Goal: Transaction & Acquisition: Purchase product/service

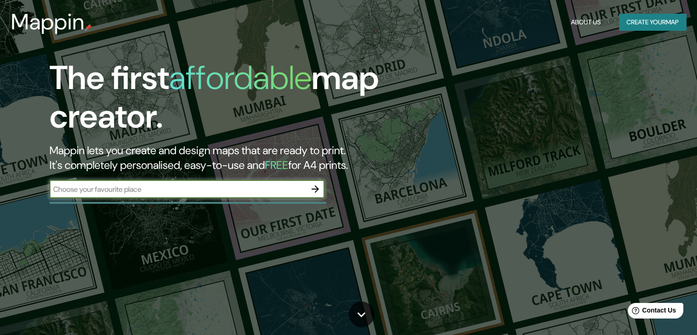
click at [242, 191] on input "text" at bounding box center [178, 189] width 257 height 11
type input "hacienda cañas gordas"
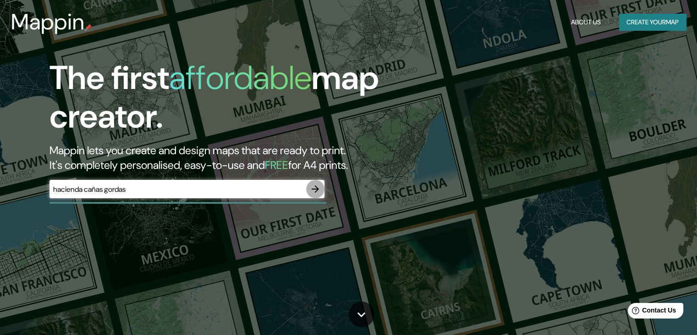
click at [313, 187] on icon "button" at bounding box center [315, 188] width 11 height 11
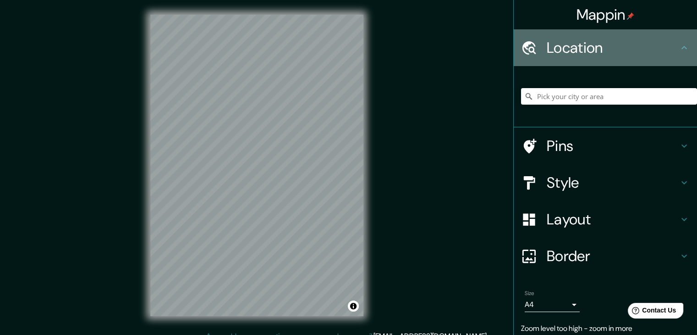
click at [593, 39] on h4 "Location" at bounding box center [613, 48] width 132 height 18
click at [528, 44] on icon at bounding box center [529, 48] width 16 height 16
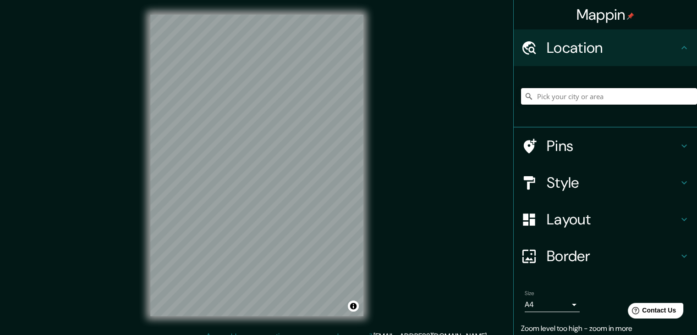
click at [563, 93] on input "Pick your city or area" at bounding box center [609, 96] width 176 height 17
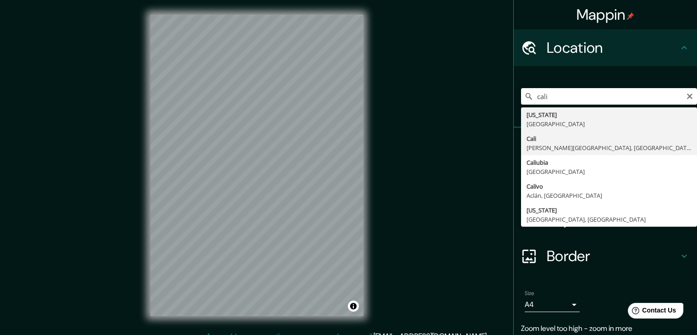
type input "[GEOGRAPHIC_DATA], [PERSON_NAME][GEOGRAPHIC_DATA], [GEOGRAPHIC_DATA]"
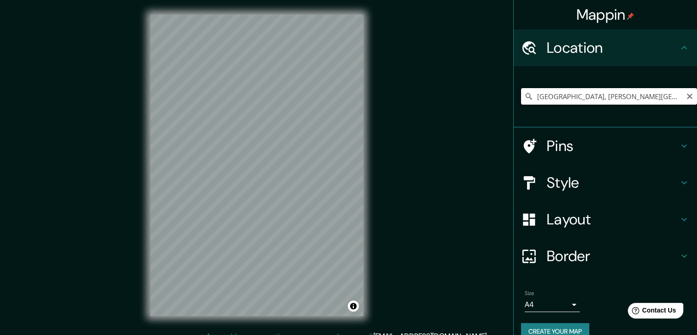
click at [567, 102] on input "[GEOGRAPHIC_DATA], [PERSON_NAME][GEOGRAPHIC_DATA], [GEOGRAPHIC_DATA]" at bounding box center [609, 96] width 176 height 17
click at [231, 334] on html "Mappin Location [GEOGRAPHIC_DATA], [PERSON_NAME][GEOGRAPHIC_DATA], [GEOGRAPHIC_…" at bounding box center [348, 167] width 697 height 335
click at [322, 0] on html "Mappin Location [GEOGRAPHIC_DATA], [PERSON_NAME][GEOGRAPHIC_DATA], [GEOGRAPHIC_…" at bounding box center [348, 167] width 697 height 335
click at [582, 98] on input "[GEOGRAPHIC_DATA], [PERSON_NAME][GEOGRAPHIC_DATA], [GEOGRAPHIC_DATA]" at bounding box center [609, 96] width 176 height 17
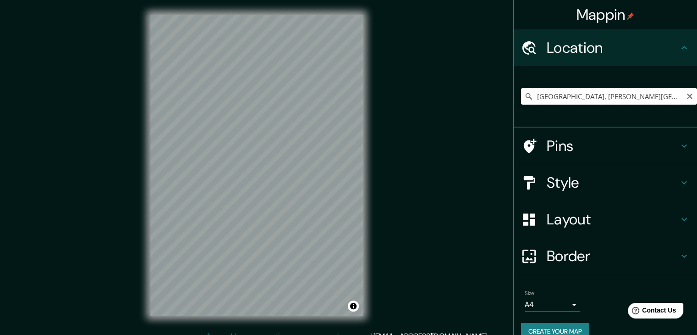
click at [637, 96] on input "[GEOGRAPHIC_DATA], [PERSON_NAME][GEOGRAPHIC_DATA], [GEOGRAPHIC_DATA]" at bounding box center [609, 96] width 176 height 17
drag, startPoint x: 637, startPoint y: 96, endPoint x: 487, endPoint y: 104, distance: 150.6
click at [487, 104] on div "Mappin Location [GEOGRAPHIC_DATA], [PERSON_NAME][GEOGRAPHIC_DATA], [GEOGRAPHIC_…" at bounding box center [348, 172] width 697 height 345
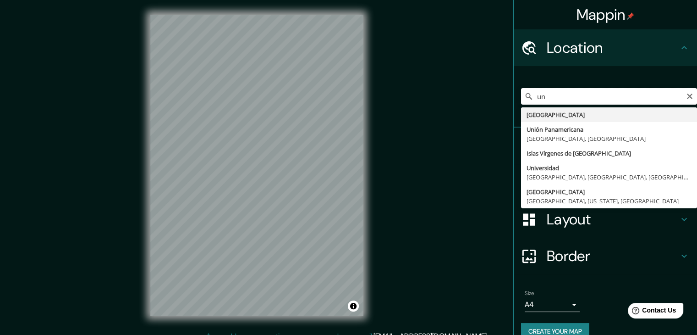
type input "u"
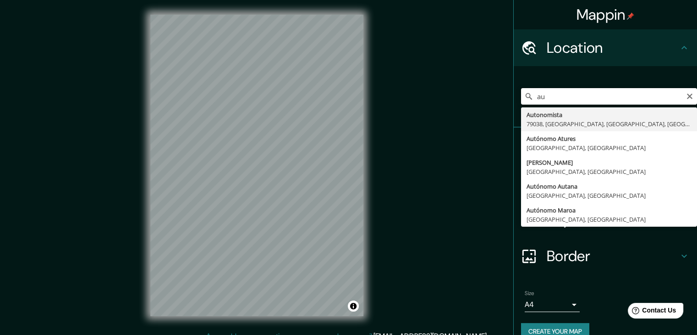
type input "a"
type input "h"
type input "c"
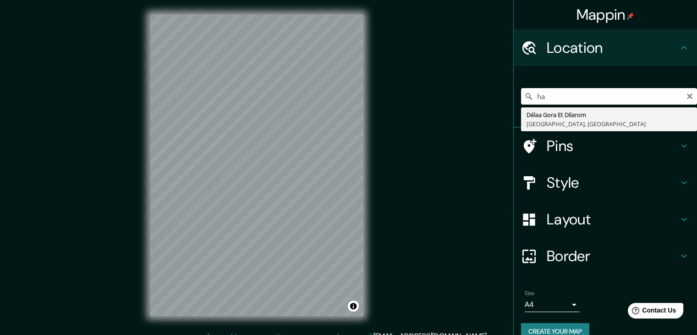
type input "h"
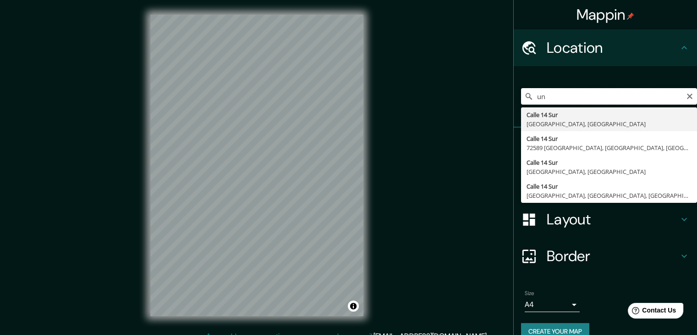
type input "u"
type input "j"
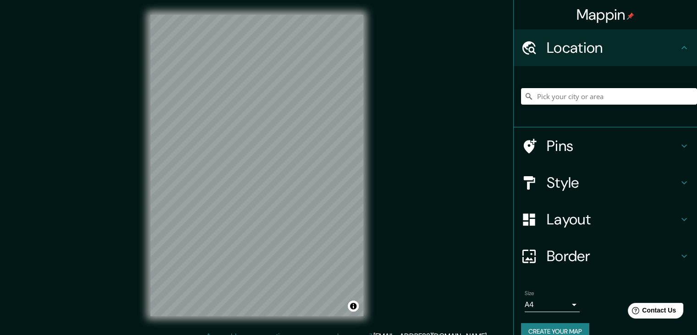
click at [549, 88] on input "Pick your city or area" at bounding box center [609, 96] width 176 height 17
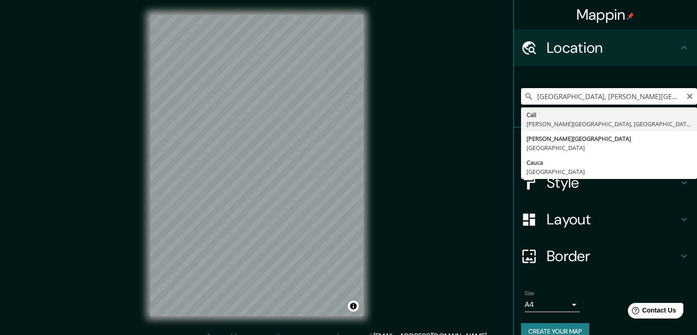
click at [660, 90] on input "[GEOGRAPHIC_DATA], [PERSON_NAME][GEOGRAPHIC_DATA], [GEOGRAPHIC_DATA]" at bounding box center [609, 96] width 176 height 17
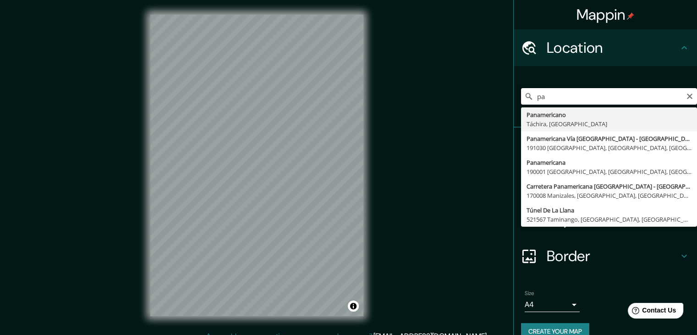
type input "p"
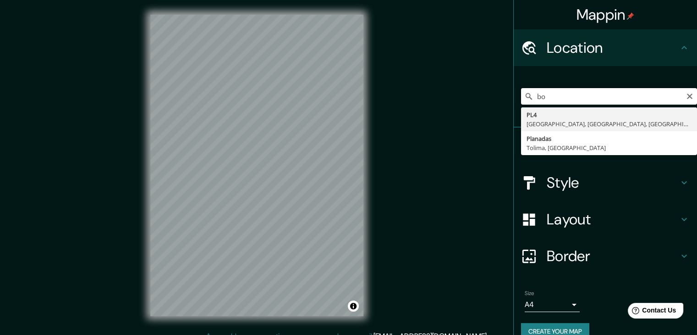
type input "b"
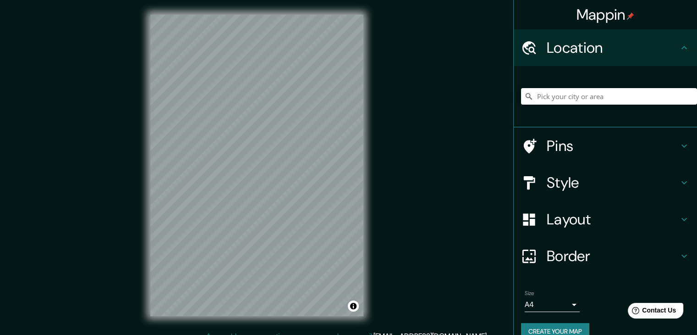
click at [245, 330] on div "© Mapbox © OpenStreetMap Improve this map" at bounding box center [257, 165] width 243 height 331
click at [187, 334] on html "Mappin Location Pins Style Layout Border Choose a border. Hint : you can make l…" at bounding box center [348, 167] width 697 height 335
click at [380, 0] on html "Mappin Location Pins Style Layout Border Choose a border. Hint : you can make l…" at bounding box center [348, 167] width 697 height 335
click at [360, 0] on html "Mappin Location Pins Style Layout Border Choose a border. Hint : you can make l…" at bounding box center [348, 167] width 697 height 335
click at [288, 0] on html "Mappin Location Pins Style Layout Border Choose a border. Hint : you can make l…" at bounding box center [348, 167] width 697 height 335
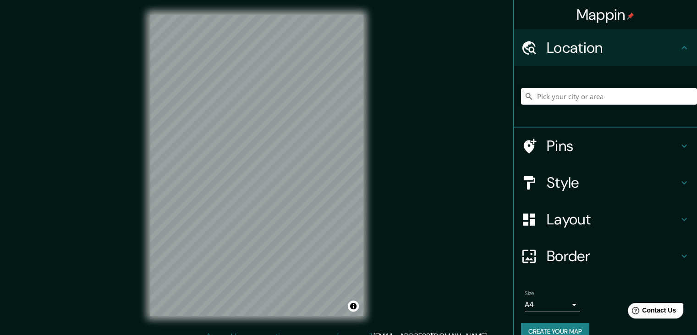
click at [183, 334] on html "Mappin Location Pins Style Layout Border Choose a border. Hint : you can make l…" at bounding box center [348, 167] width 697 height 335
click at [264, 334] on html "Mappin Location Pins Style Layout Border Choose a border. Hint : you can make l…" at bounding box center [348, 167] width 697 height 335
click at [97, 210] on div "Mappin Location Pins Style Layout Border Choose a border. Hint : you can make l…" at bounding box center [348, 172] width 697 height 345
click at [610, 138] on h4 "Pins" at bounding box center [613, 146] width 132 height 18
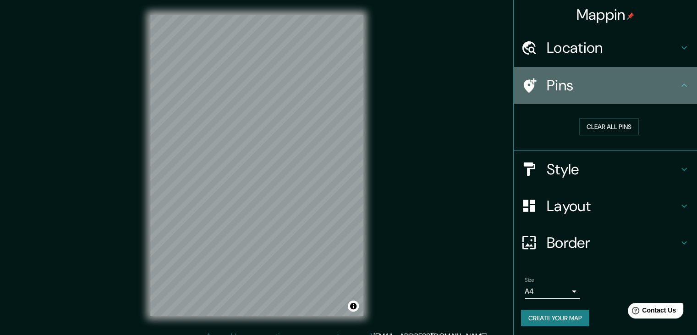
click at [614, 82] on h4 "Pins" at bounding box center [613, 85] width 132 height 18
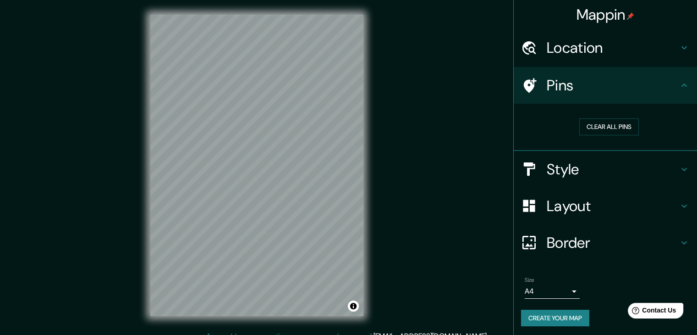
click at [640, 46] on h4 "Location" at bounding box center [613, 48] width 132 height 18
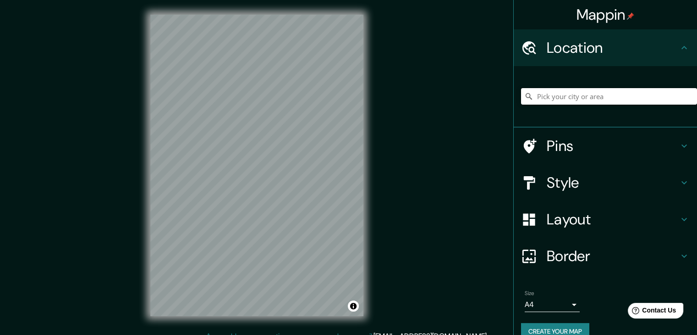
click at [567, 92] on input "Pick your city or area" at bounding box center [609, 96] width 176 height 17
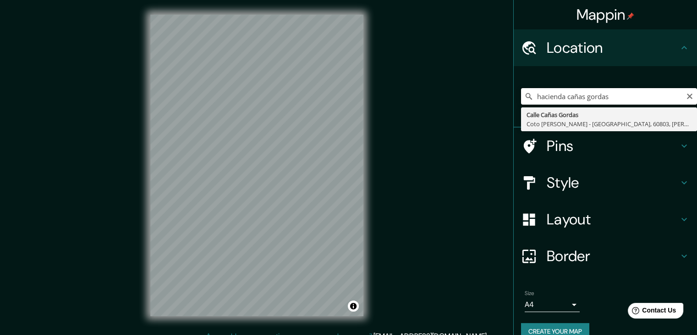
click at [609, 96] on input "hacienda cañas gordas" at bounding box center [609, 96] width 176 height 17
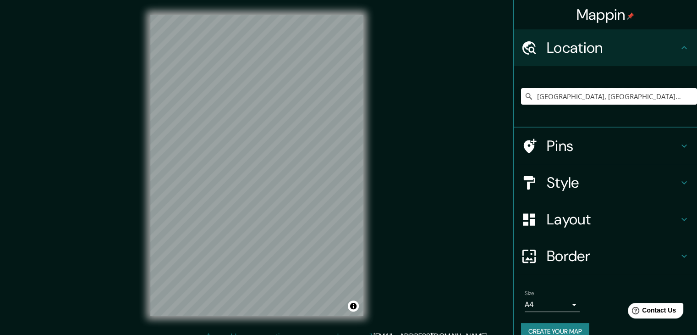
click at [613, 95] on input "[GEOGRAPHIC_DATA], [GEOGRAPHIC_DATA][PERSON_NAME] - [GEOGRAPHIC_DATA], 60803, […" at bounding box center [609, 96] width 176 height 17
click at [613, 95] on input "[US_STATE], [GEOGRAPHIC_DATA]" at bounding box center [609, 96] width 176 height 17
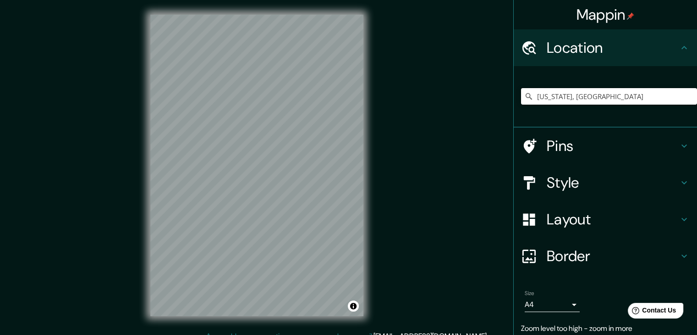
click at [613, 95] on input "[US_STATE], [GEOGRAPHIC_DATA]" at bounding box center [609, 96] width 176 height 17
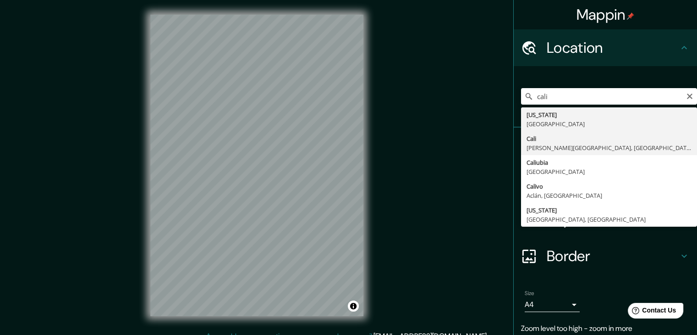
type input "[GEOGRAPHIC_DATA], [PERSON_NAME][GEOGRAPHIC_DATA], [GEOGRAPHIC_DATA]"
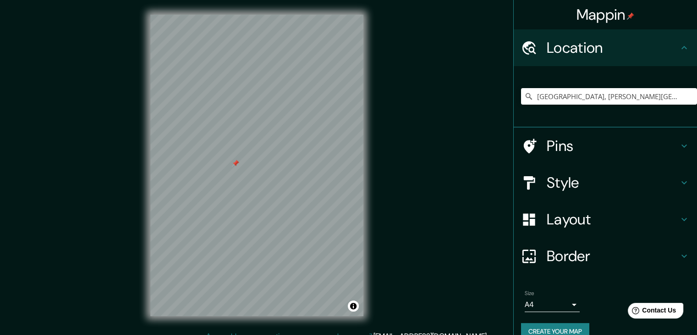
drag, startPoint x: 249, startPoint y: 182, endPoint x: 235, endPoint y: 165, distance: 21.9
click at [235, 165] on div at bounding box center [235, 163] width 7 height 7
click at [238, 165] on div at bounding box center [235, 163] width 7 height 7
click at [281, 0] on html "Mappin Location [GEOGRAPHIC_DATA], [PERSON_NAME][GEOGRAPHIC_DATA], [GEOGRAPHIC_…" at bounding box center [348, 167] width 697 height 335
click at [282, 319] on div "© Mapbox © OpenStreetMap Improve this map" at bounding box center [257, 165] width 243 height 331
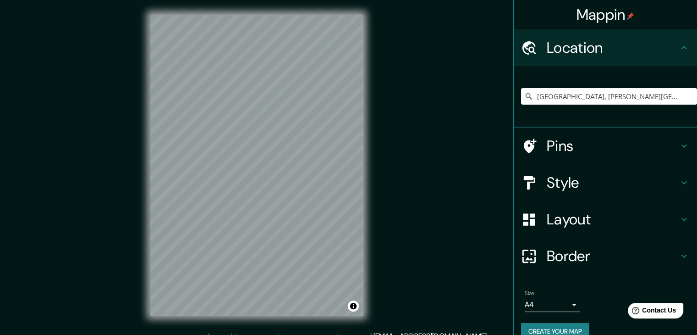
click at [0, 188] on div "Mappin Location [GEOGRAPHIC_DATA], [PERSON_NAME][GEOGRAPHIC_DATA], [GEOGRAPHIC_…" at bounding box center [348, 172] width 697 height 345
click at [414, 310] on div "Mappin Location [GEOGRAPHIC_DATA], [PERSON_NAME][GEOGRAPHIC_DATA], [GEOGRAPHIC_…" at bounding box center [348, 172] width 697 height 345
click at [564, 303] on body "Mappin Location [GEOGRAPHIC_DATA], [PERSON_NAME][GEOGRAPHIC_DATA], [GEOGRAPHIC_…" at bounding box center [348, 167] width 697 height 335
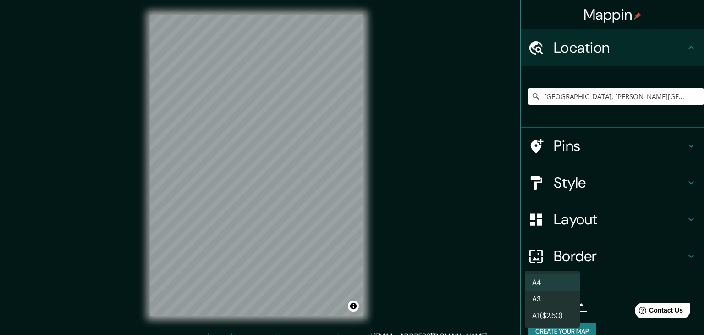
click at [555, 310] on li "A1 ($2.50)" at bounding box center [552, 315] width 55 height 17
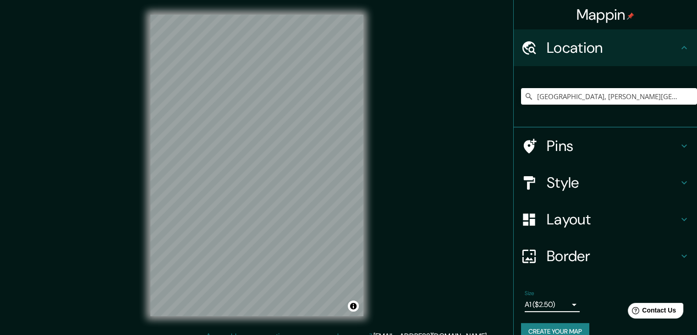
click at [542, 305] on body "Mappin Location [GEOGRAPHIC_DATA], [PERSON_NAME][GEOGRAPHIC_DATA], [GEOGRAPHIC_…" at bounding box center [348, 167] width 697 height 335
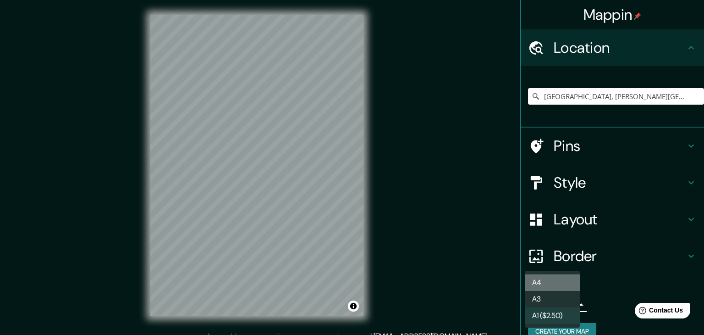
click at [541, 278] on li "A4" at bounding box center [552, 282] width 55 height 17
type input "single"
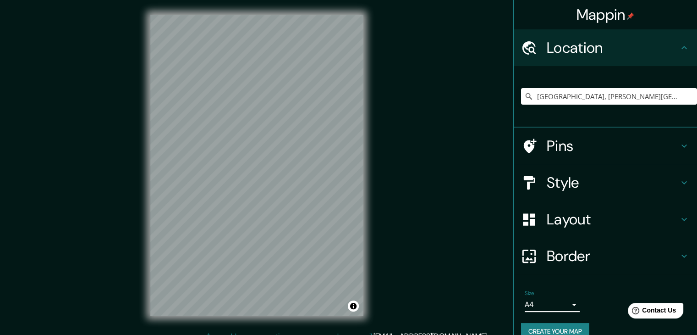
click at [569, 325] on button "Create your map" at bounding box center [555, 331] width 68 height 17
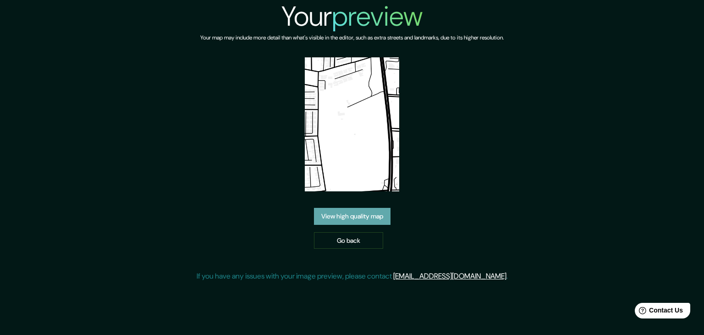
click at [364, 211] on link "View high quality map" at bounding box center [352, 216] width 77 height 17
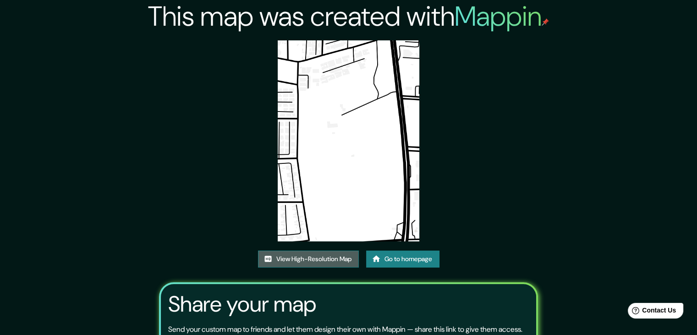
click at [293, 258] on link "View High-Resolution Map" at bounding box center [308, 258] width 101 height 17
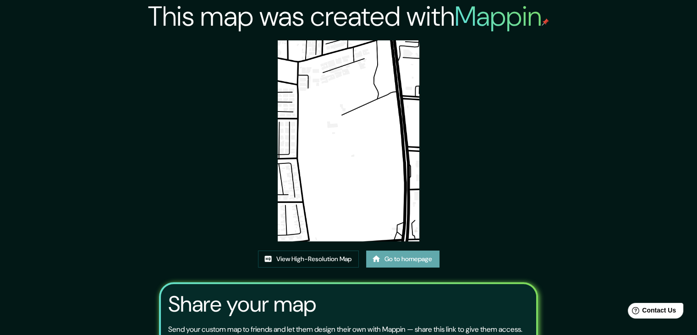
click at [418, 263] on link "Go to homepage" at bounding box center [402, 258] width 73 height 17
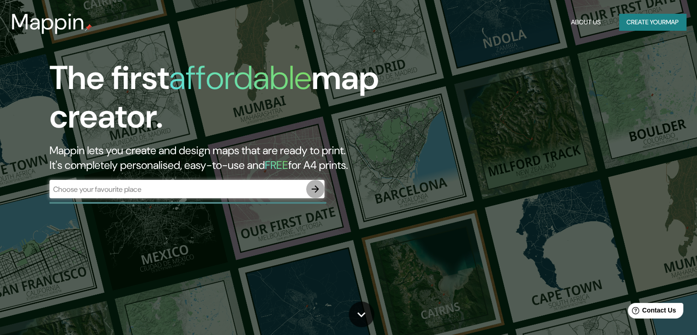
click at [312, 185] on icon "button" at bounding box center [315, 188] width 11 height 11
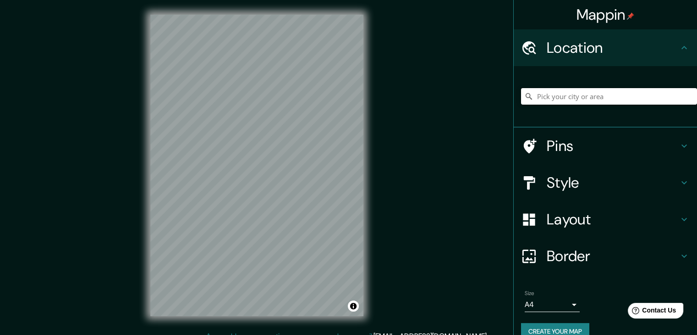
click at [589, 98] on input "Pick your city or area" at bounding box center [609, 96] width 176 height 17
click at [589, 98] on input "[US_STATE], [GEOGRAPHIC_DATA]" at bounding box center [609, 96] width 176 height 17
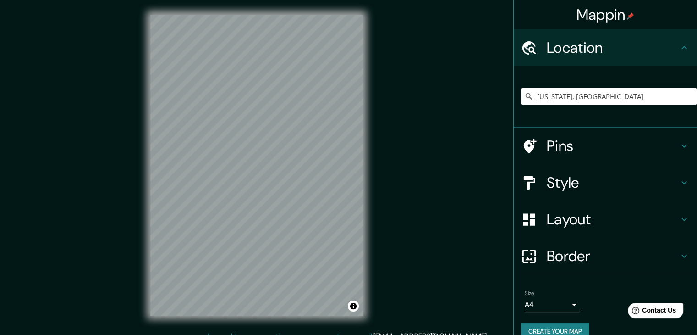
click at [589, 98] on input "[US_STATE], [GEOGRAPHIC_DATA]" at bounding box center [609, 96] width 176 height 17
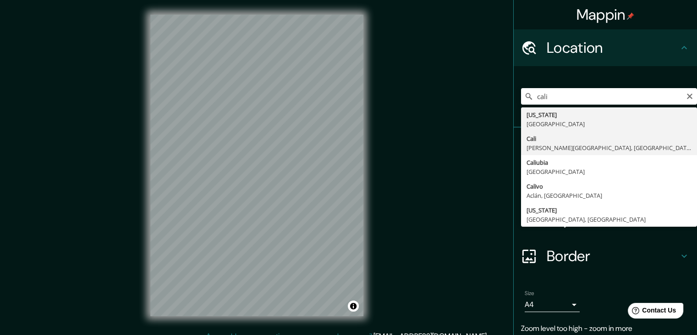
type input "[GEOGRAPHIC_DATA], [PERSON_NAME][GEOGRAPHIC_DATA], [GEOGRAPHIC_DATA]"
